Goal: Download file/media

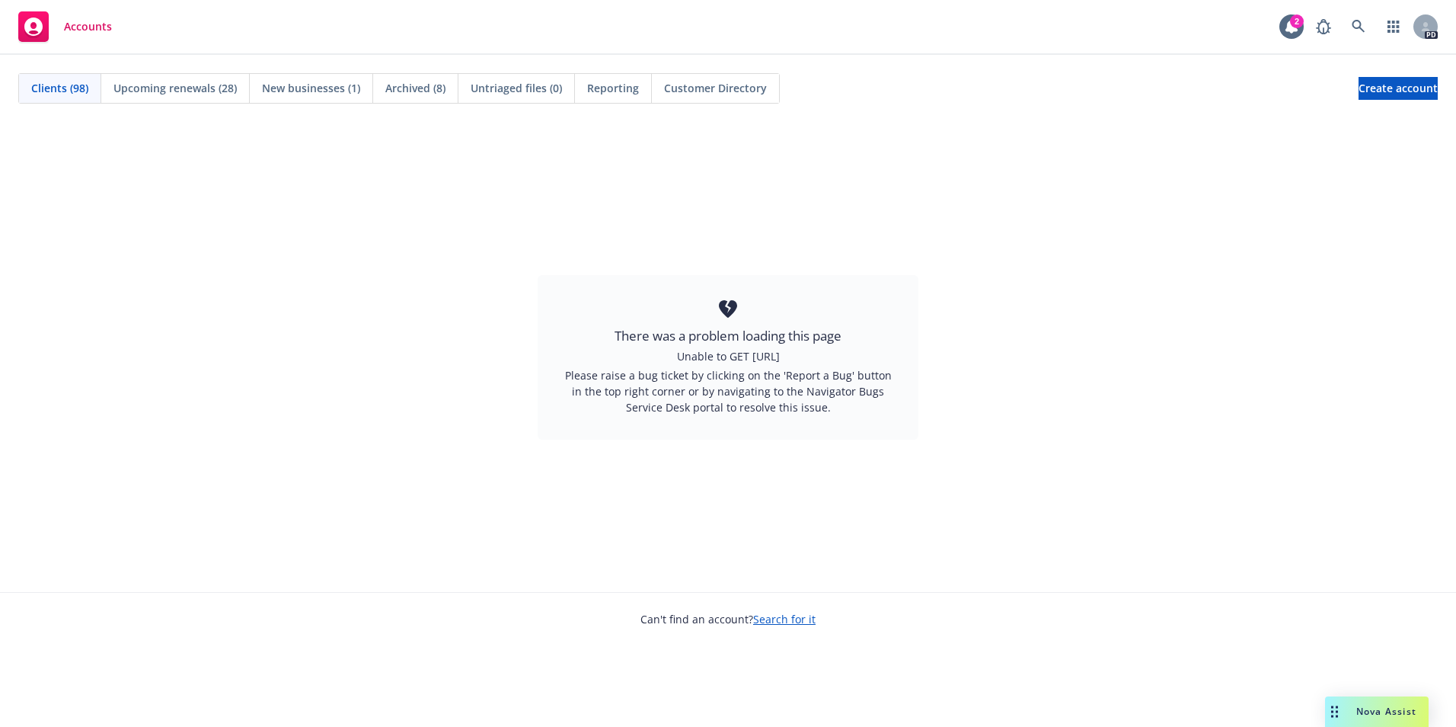
drag, startPoint x: 0, startPoint y: 0, endPoint x: 51, endPoint y: 86, distance: 100.1
click at [51, 86] on span "Clients (98)" at bounding box center [59, 88] width 57 height 16
click at [80, 27] on span "Accounts" at bounding box center [88, 27] width 48 height 12
click at [88, 25] on span "Accounts" at bounding box center [88, 27] width 48 height 12
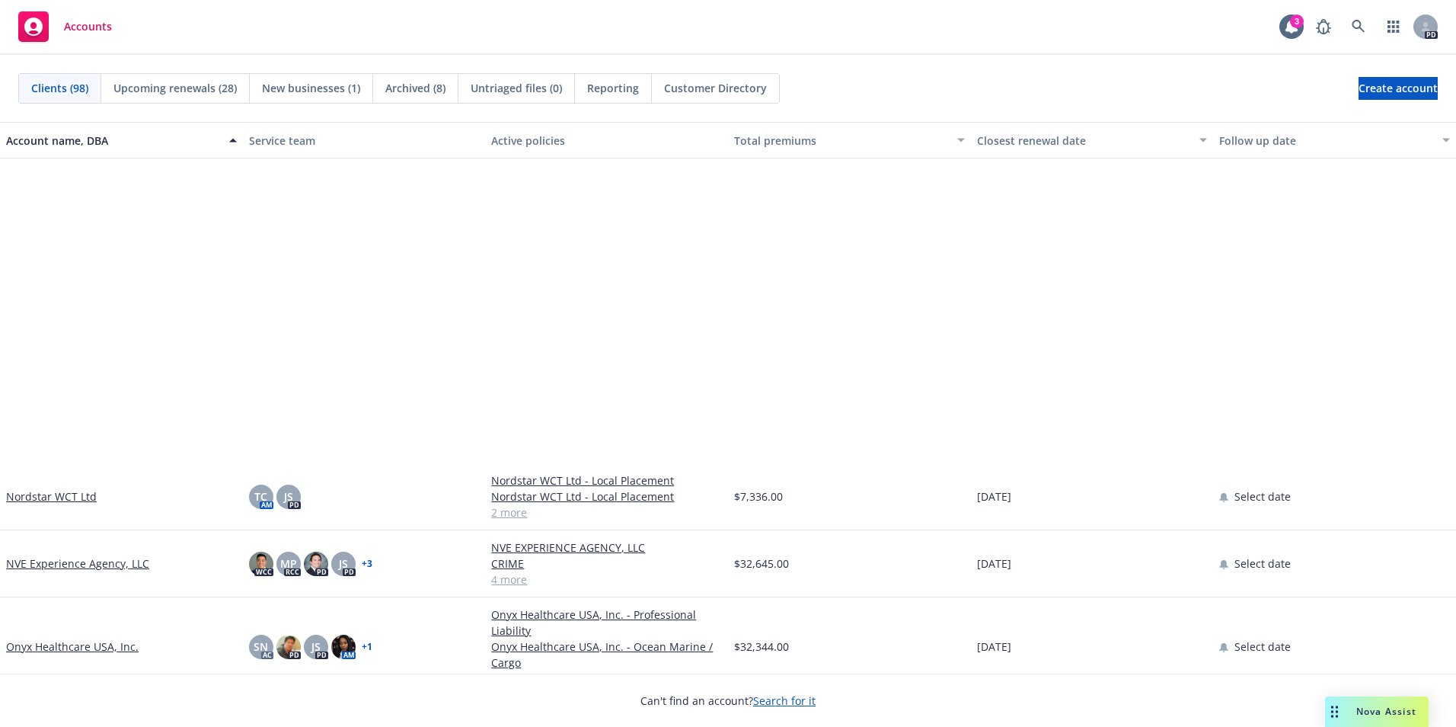
scroll to position [3733, 0]
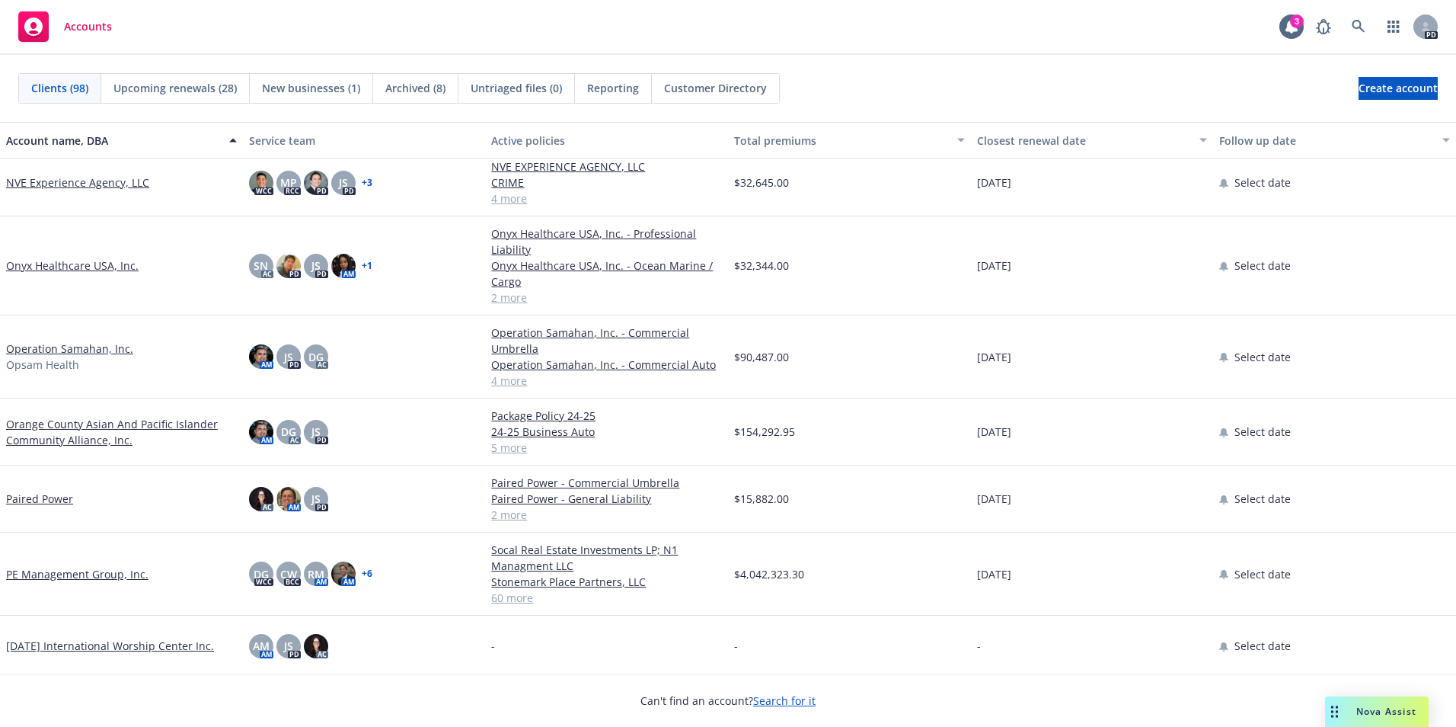
click at [102, 578] on link "PE Management Group, Inc." at bounding box center [77, 574] width 142 height 16
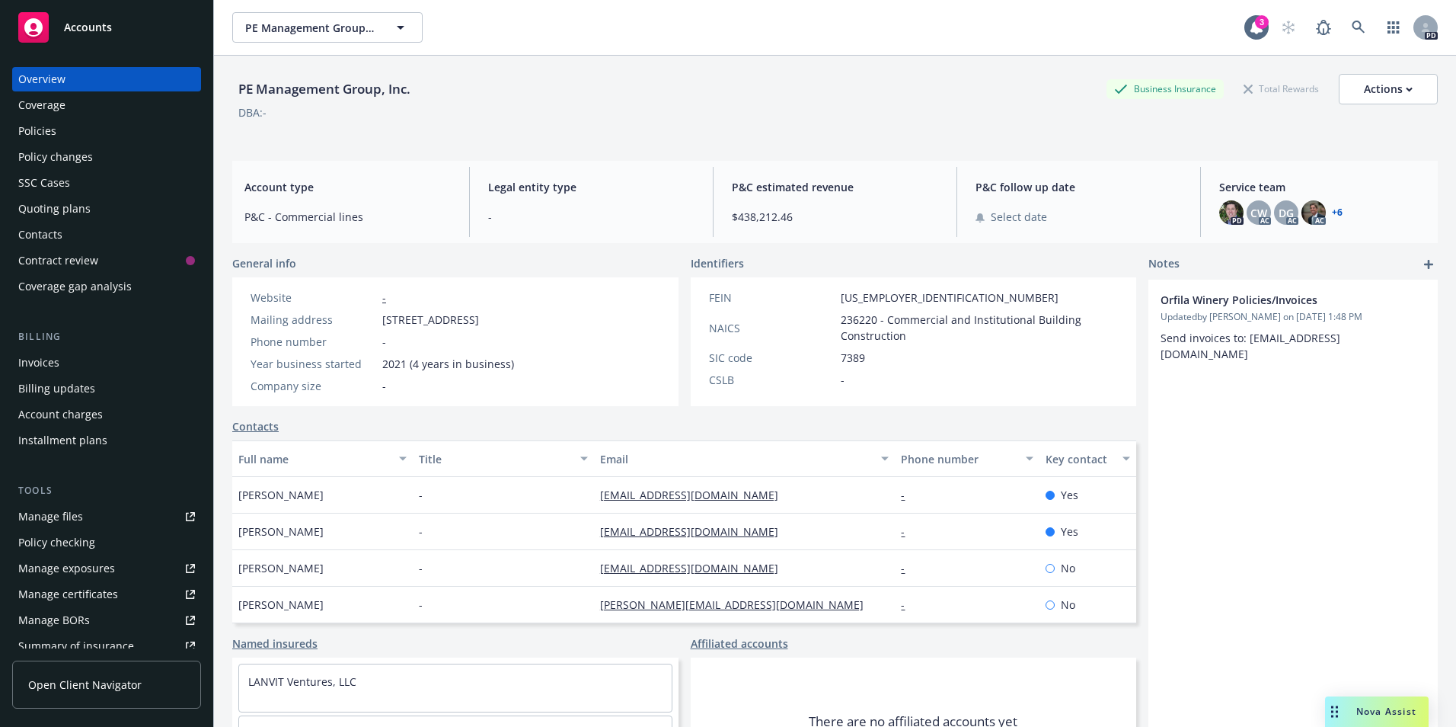
click at [45, 127] on div "Policies" at bounding box center [37, 131] width 38 height 24
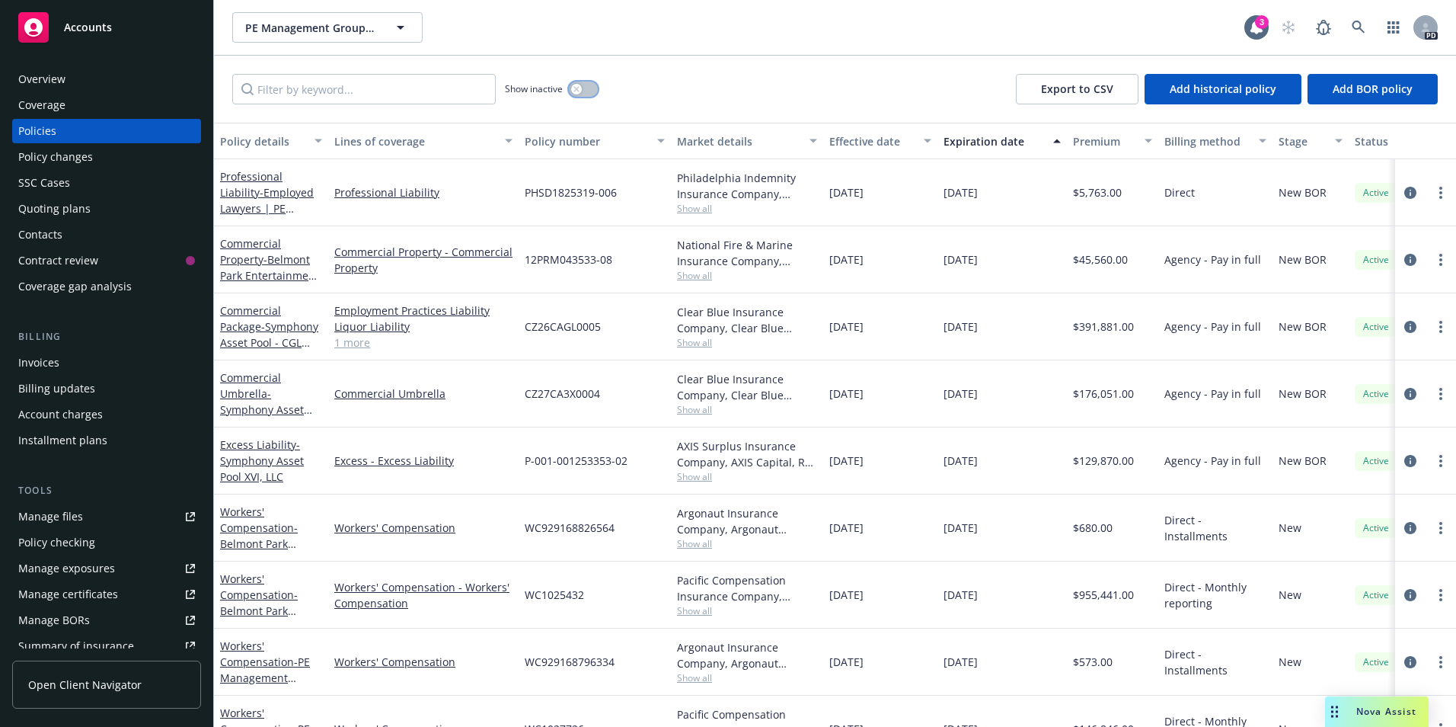
click at [579, 89] on icon "button" at bounding box center [577, 89] width 6 height 6
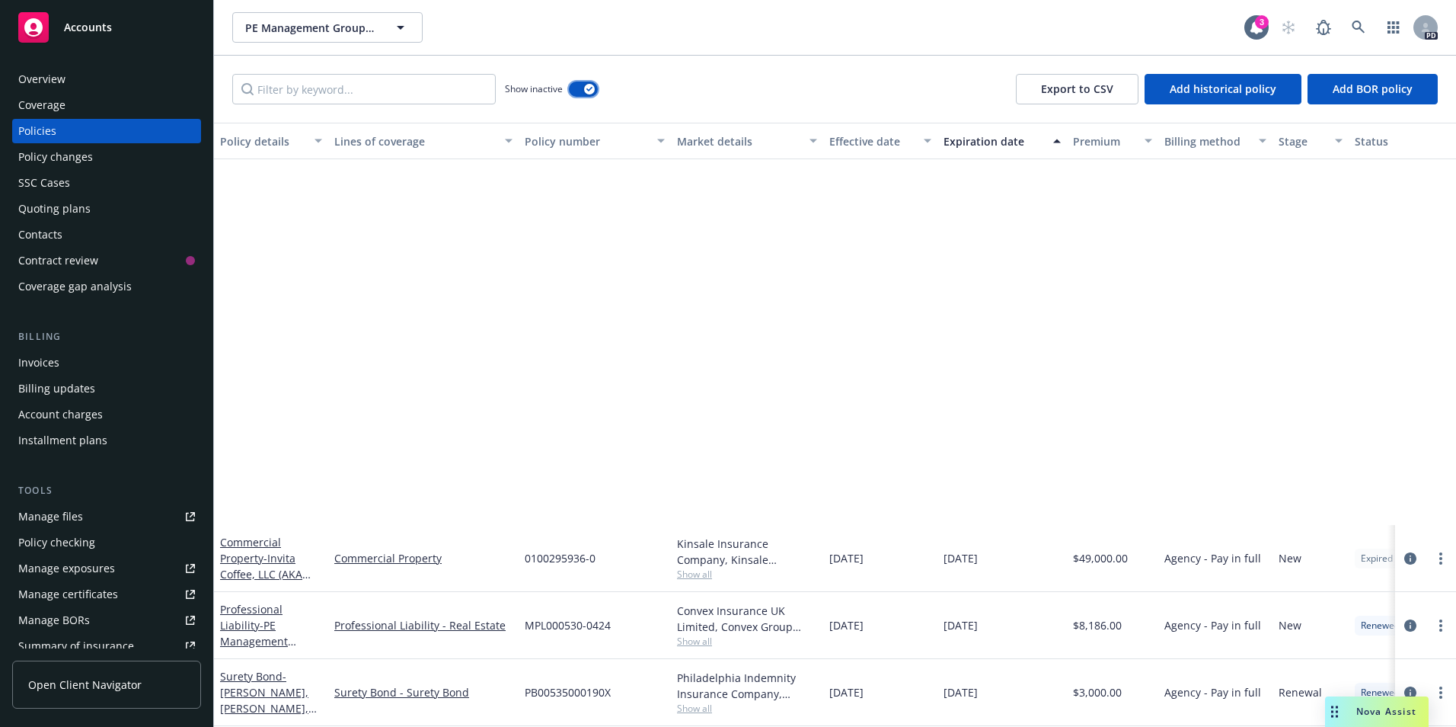
scroll to position [5942, 0]
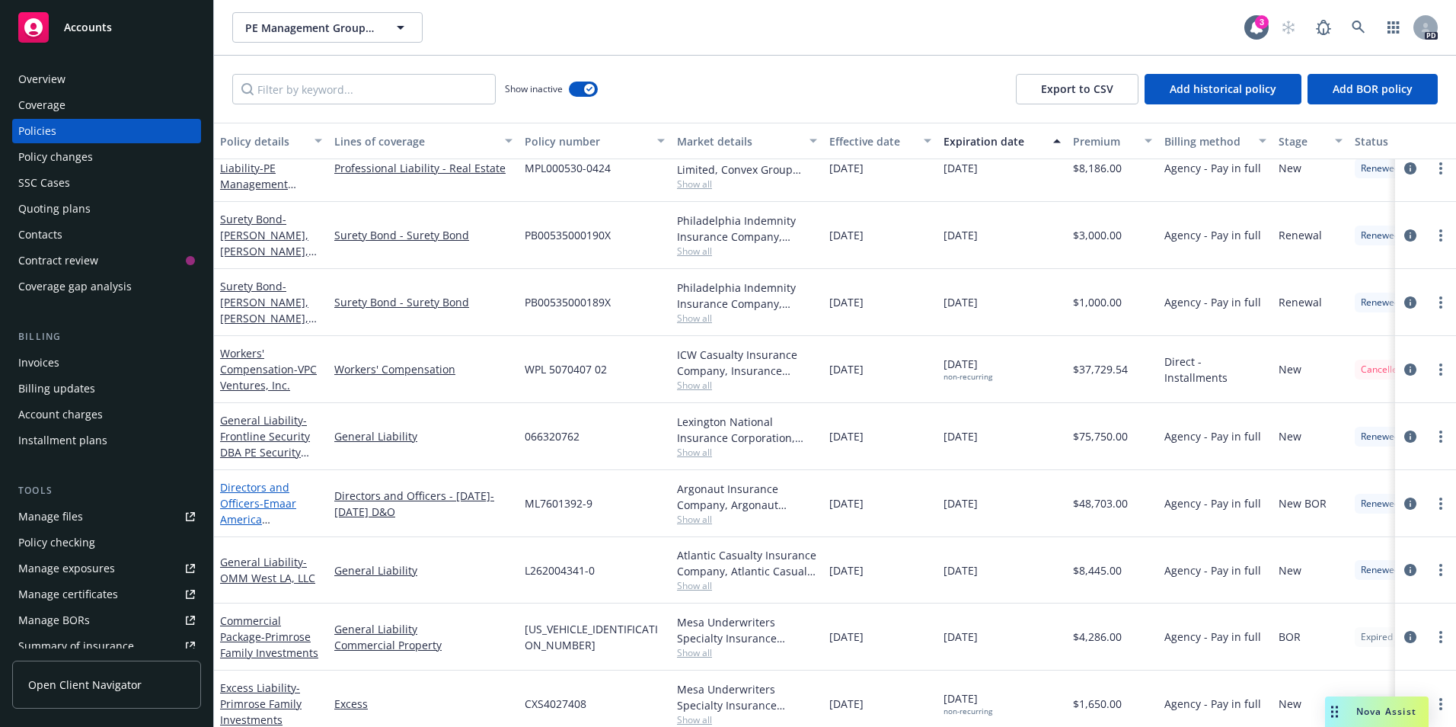
click at [220, 500] on link "Directors and Officers - Emaar America Corporation" at bounding box center [258, 511] width 76 height 62
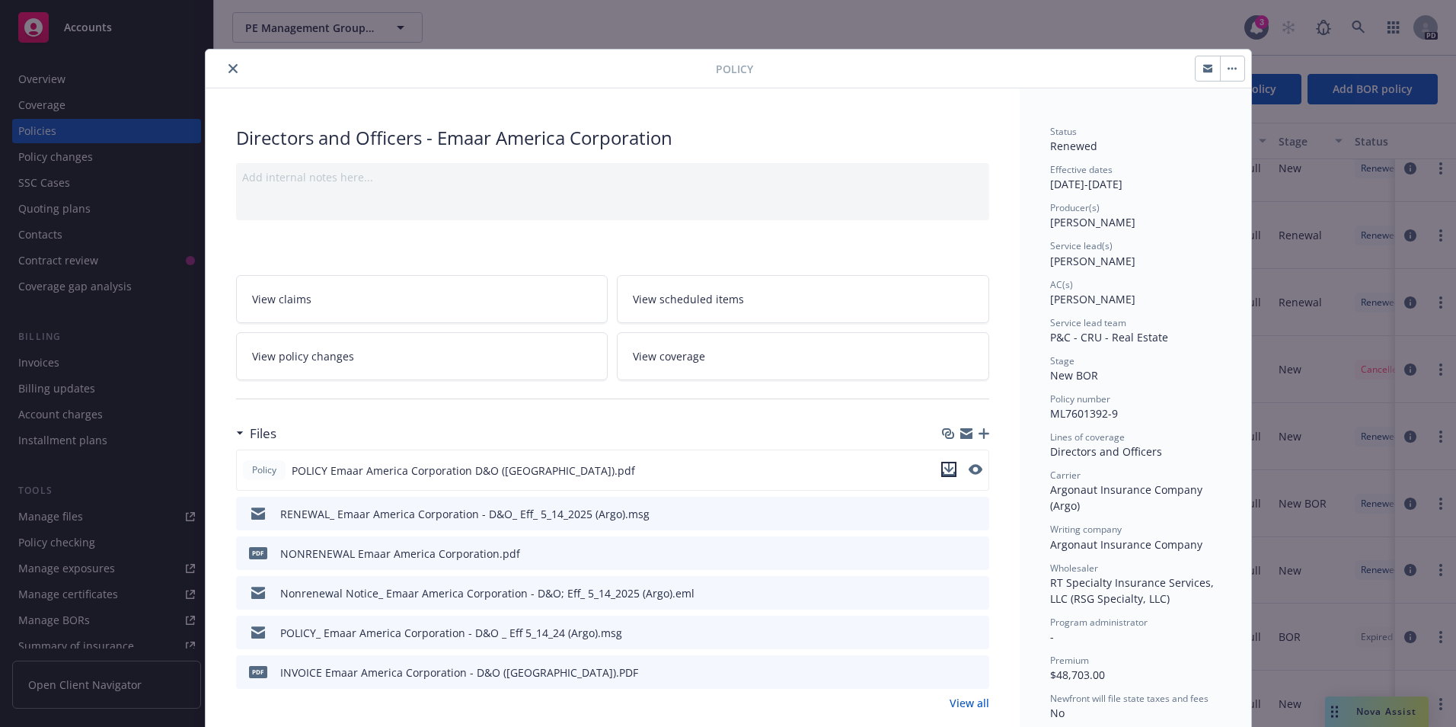
click at [943, 470] on icon "download file" at bounding box center [949, 469] width 12 height 12
